Goal: Information Seeking & Learning: Learn about a topic

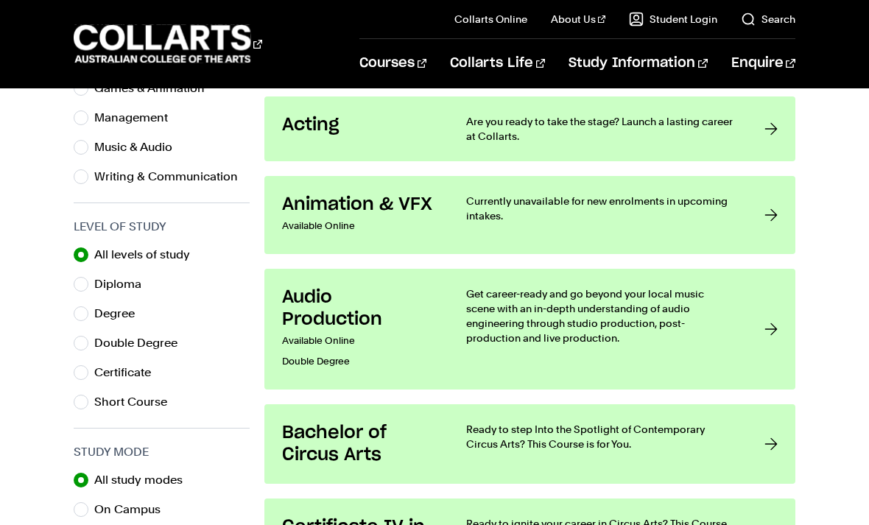
scroll to position [672, 0]
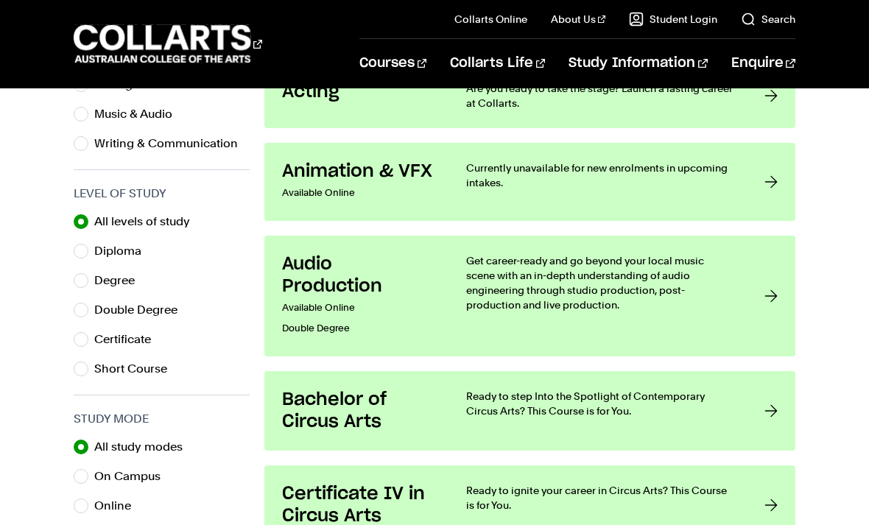
click at [620, 303] on p "Get career-ready and go beyond your local music scene with an in-depth understa…" at bounding box center [600, 282] width 268 height 59
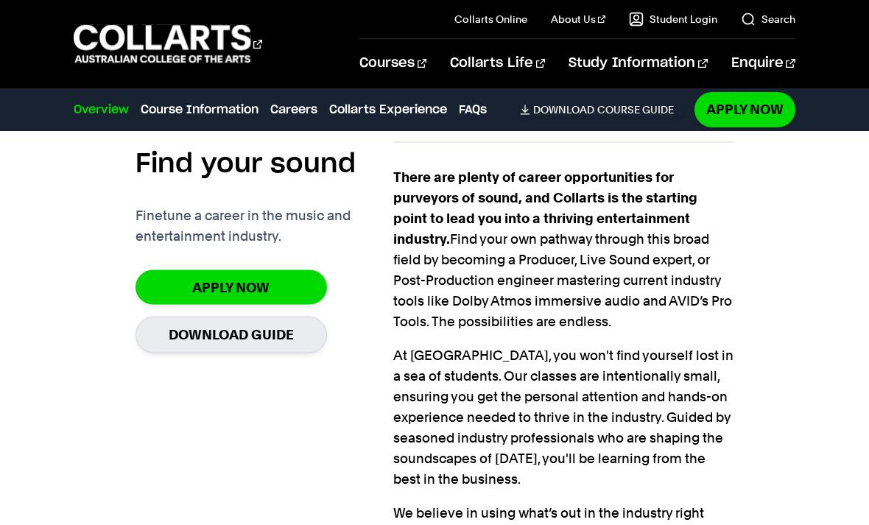
scroll to position [976, 0]
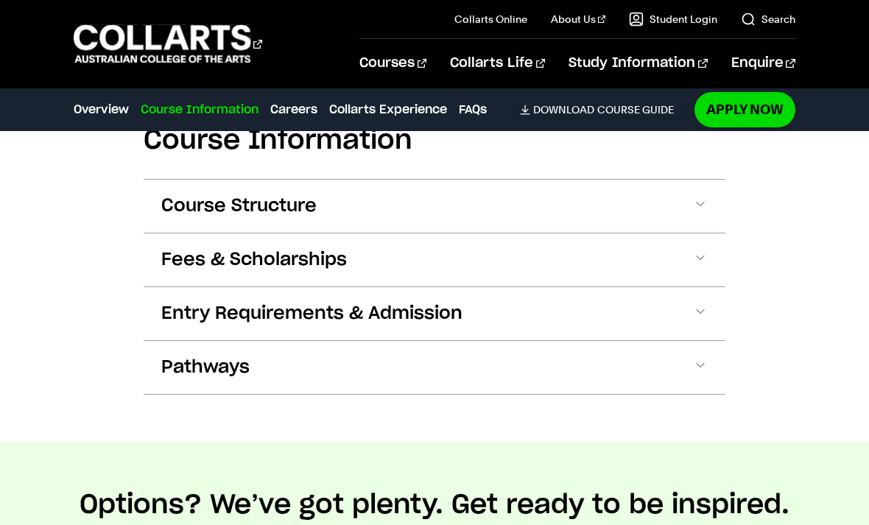
click at [663, 233] on button "Fees & Scholarships" at bounding box center [435, 259] width 582 height 53
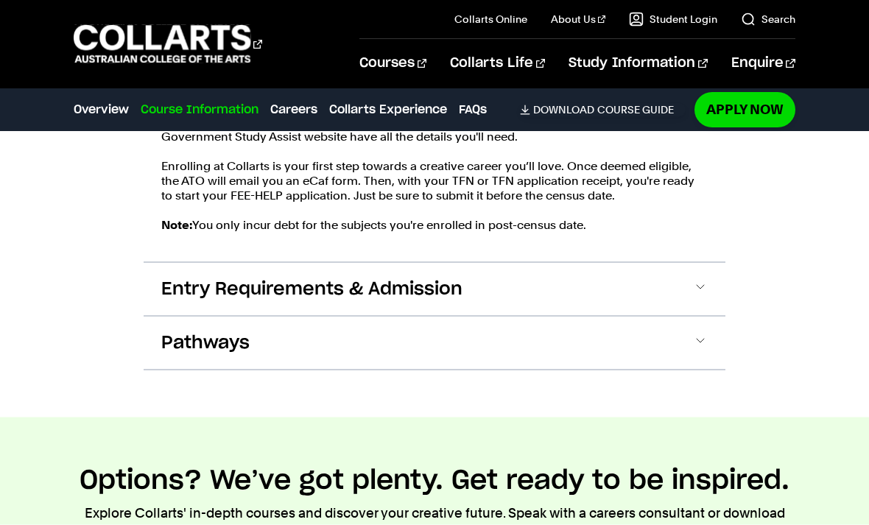
scroll to position [2100, 0]
click at [708, 265] on button "Entry Requirements & Admission" at bounding box center [435, 288] width 582 height 53
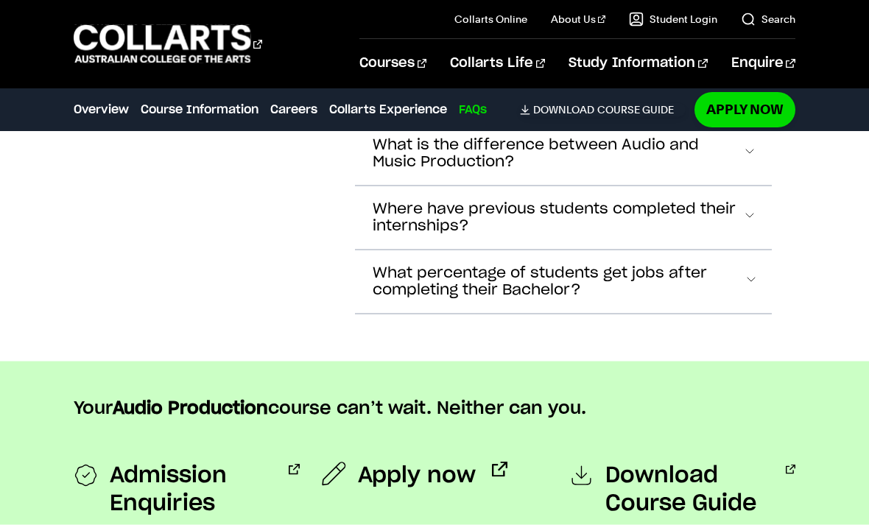
scroll to position [5561, 0]
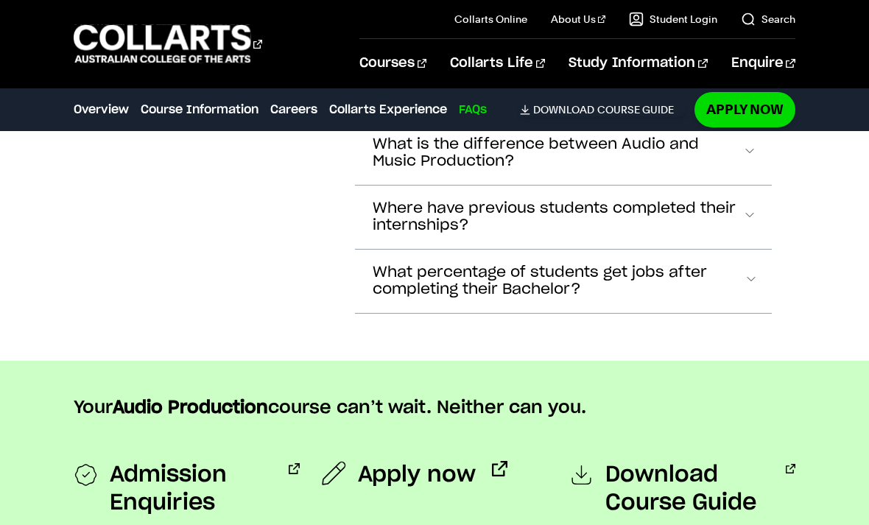
click at [775, 19] on link "Search" at bounding box center [768, 19] width 54 height 15
click at [772, 13] on link "Search" at bounding box center [768, 19] width 54 height 15
click at [755, 13] on link "Search" at bounding box center [768, 19] width 54 height 15
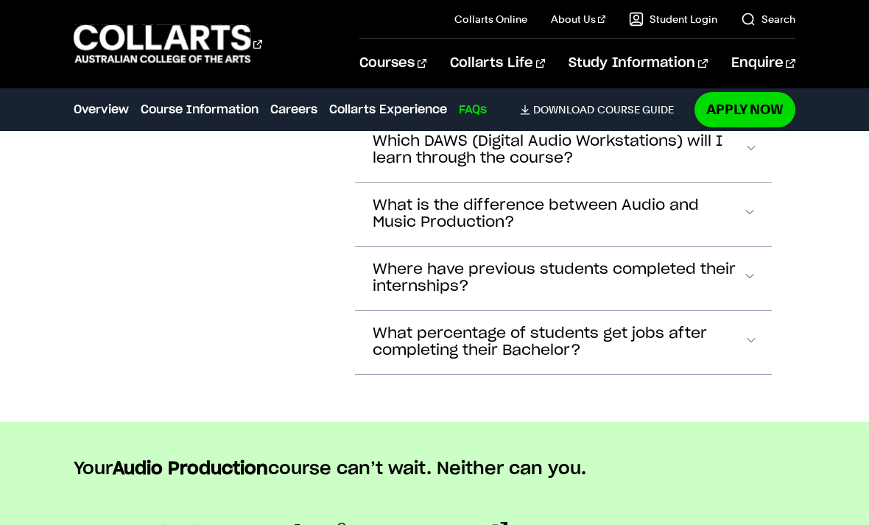
scroll to position [5453, 0]
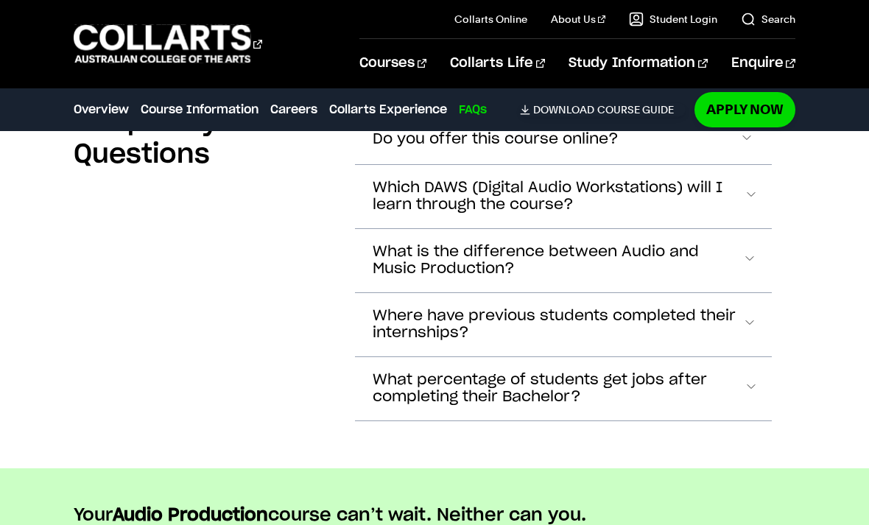
click at [775, 12] on link "Search" at bounding box center [768, 19] width 54 height 15
click at [759, 21] on link "Search" at bounding box center [768, 19] width 54 height 15
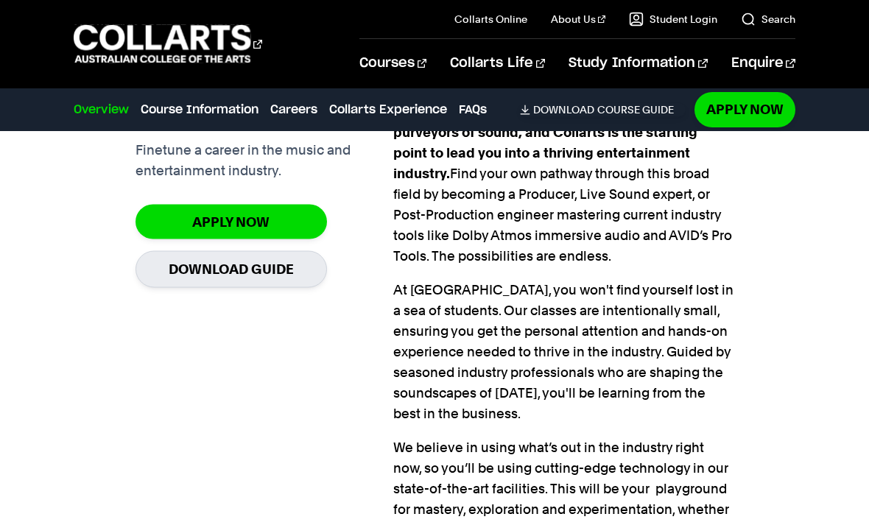
scroll to position [0, 0]
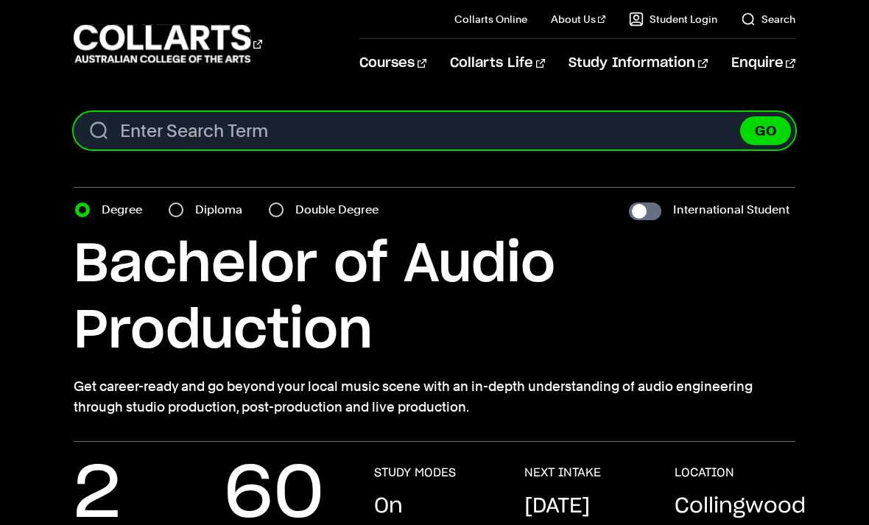
click at [145, 126] on input "Search content" at bounding box center [434, 131] width 721 height 38
click at [179, 113] on input "Search content" at bounding box center [434, 131] width 721 height 38
click at [181, 128] on input "Search content" at bounding box center [434, 131] width 721 height 38
click at [180, 128] on input "Search content" at bounding box center [434, 131] width 721 height 38
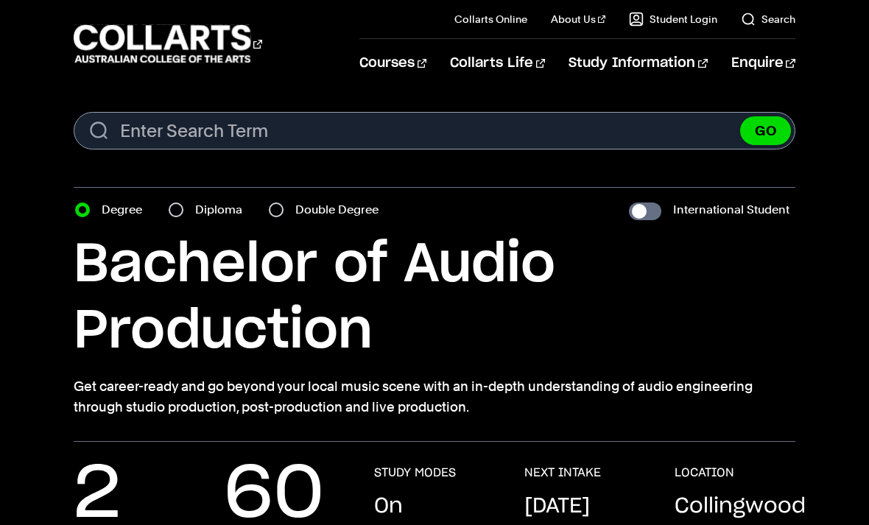
click at [190, 160] on div at bounding box center [434, 156] width 721 height 7
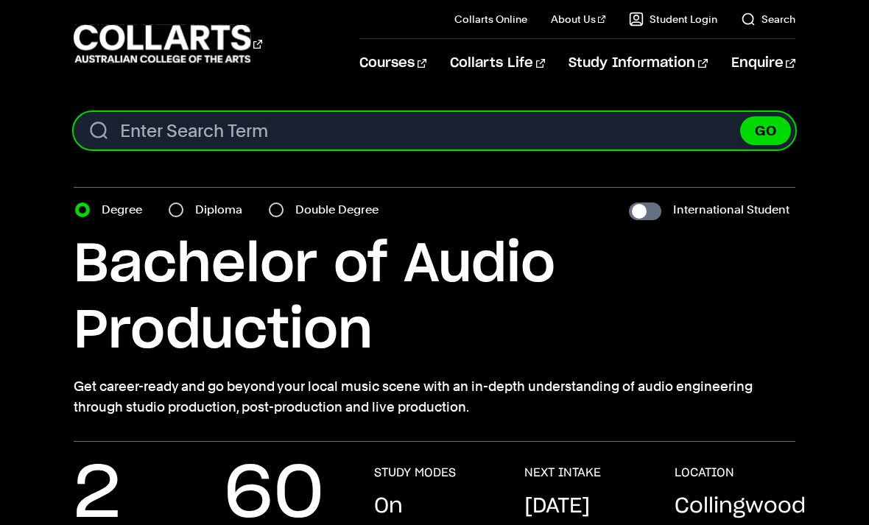
click at [148, 122] on input "Search content" at bounding box center [434, 131] width 721 height 38
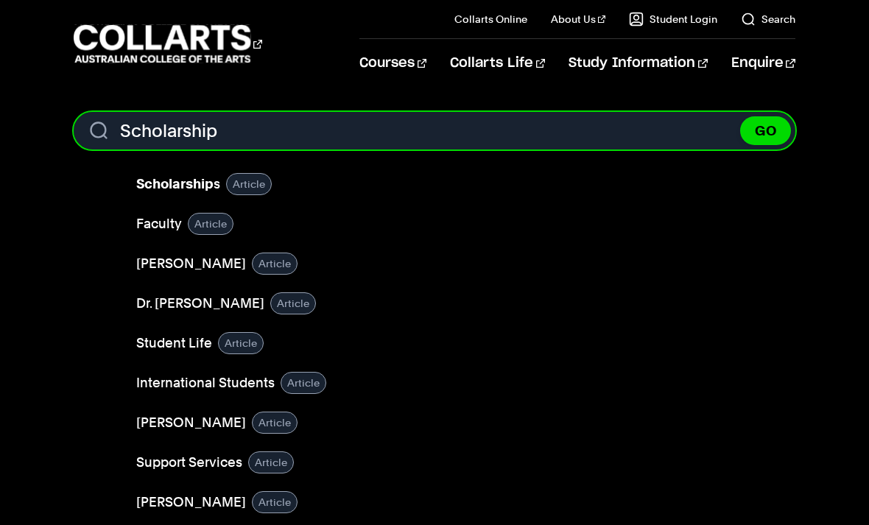
type input "Scholarship"
click at [765, 130] on button "GO" at bounding box center [765, 130] width 51 height 29
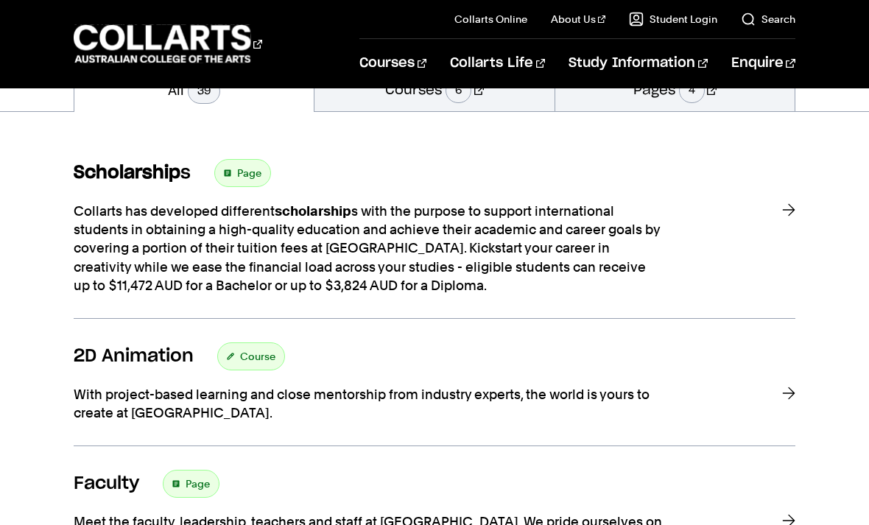
scroll to position [244, 0]
click at [748, 213] on div "Collarts has developed different scholarship s with the purpose to support inte…" at bounding box center [416, 247] width 684 height 93
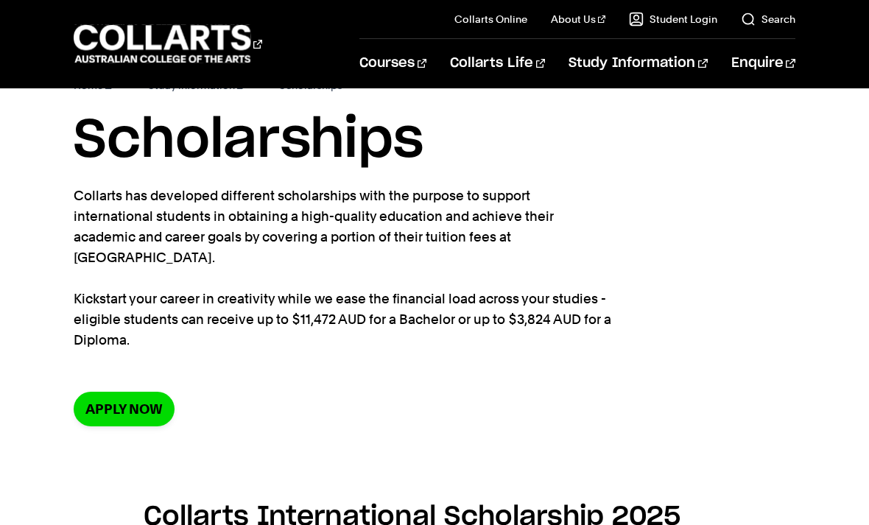
scroll to position [64, 0]
